Goal: Download file/media: Download file/media

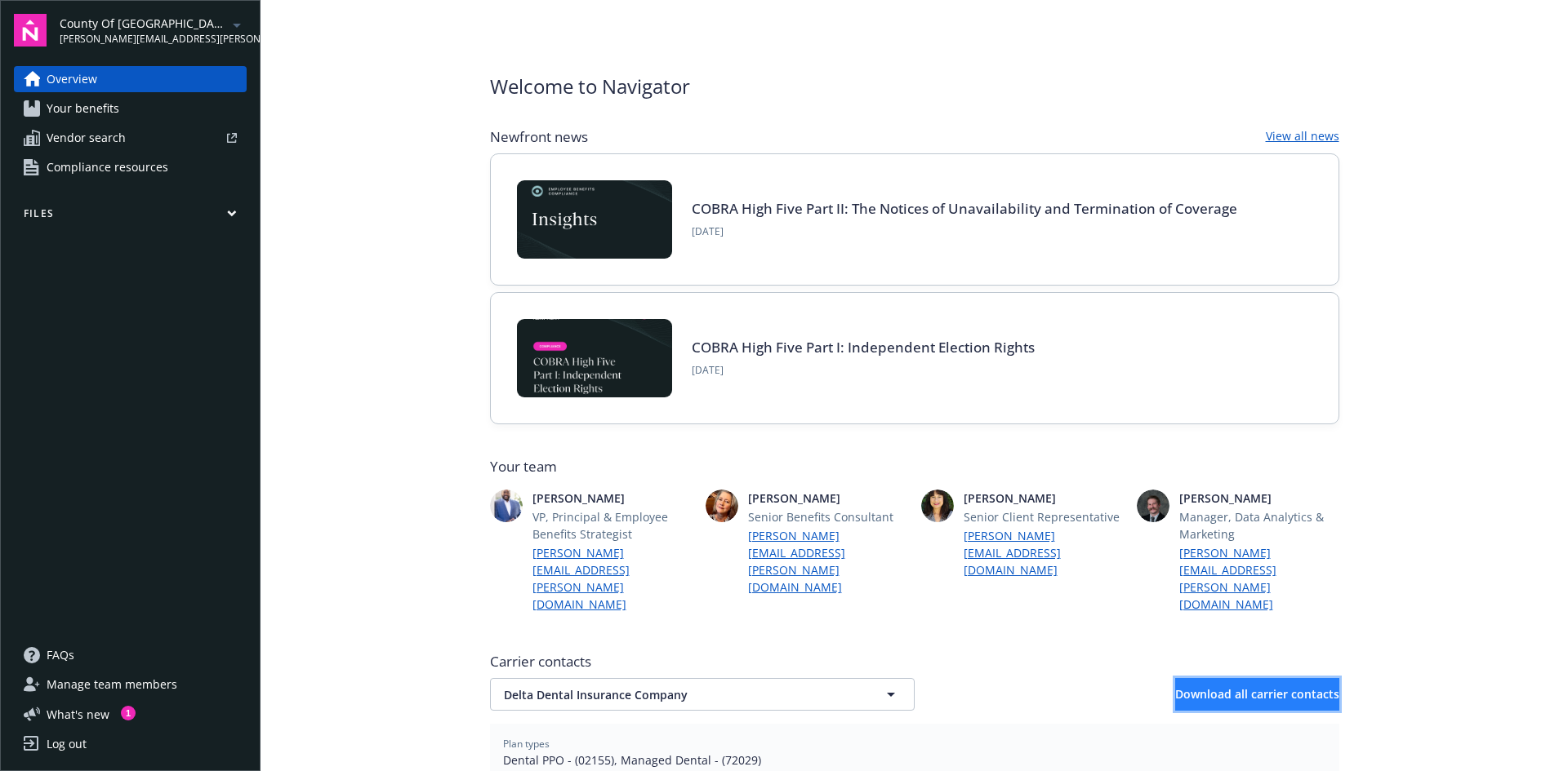
click at [1207, 686] on span "Download all carrier contacts" at bounding box center [1256, 694] width 164 height 15
